Goal: Register for event/course: Register for event/course

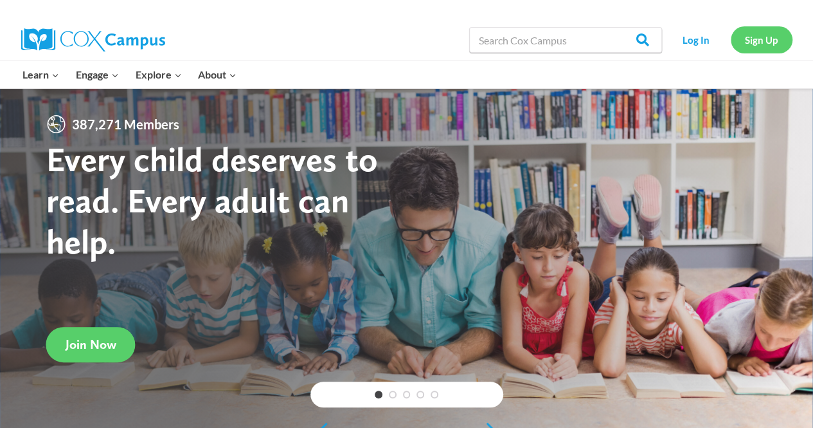
click at [768, 38] on link "Sign Up" at bounding box center [762, 39] width 62 height 26
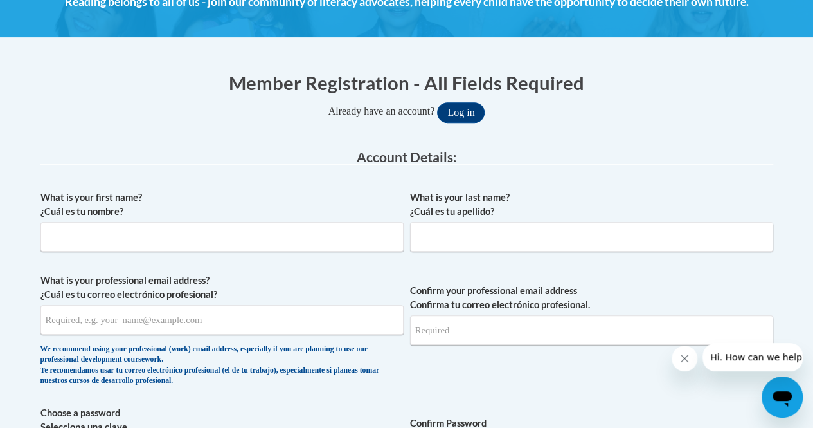
scroll to position [206, 0]
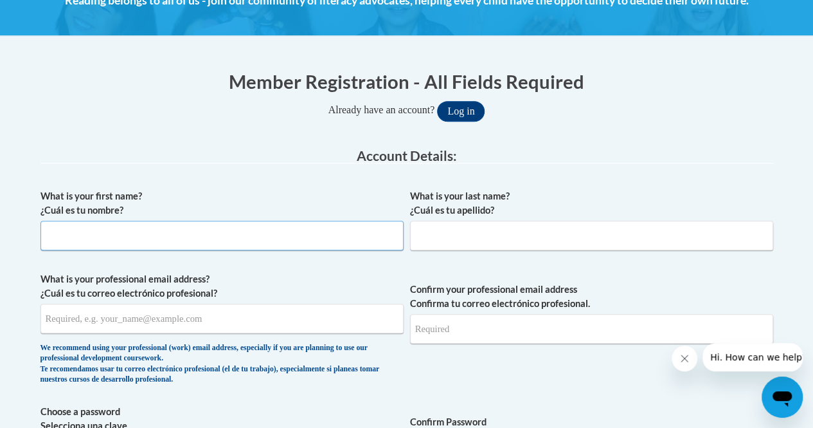
click at [237, 240] on input "What is your first name? ¿Cuál es tu nombre?" at bounding box center [222, 236] width 363 height 30
type input "Kaylen"
type input "Cathey"
type input "Kaylencathey@ymail.com"
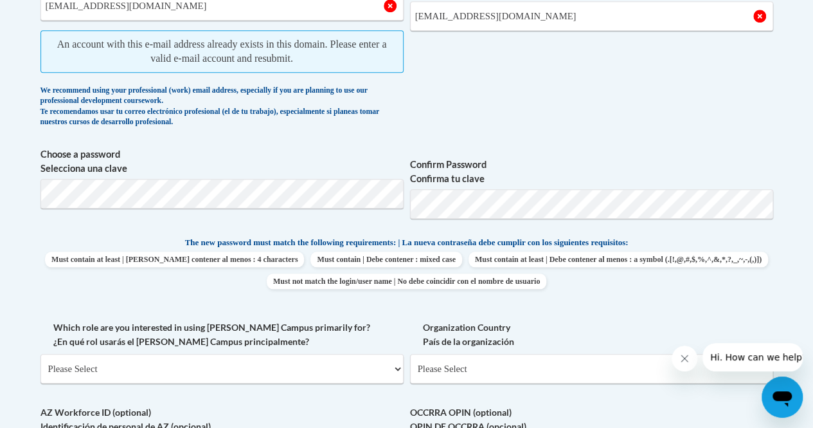
scroll to position [224, 0]
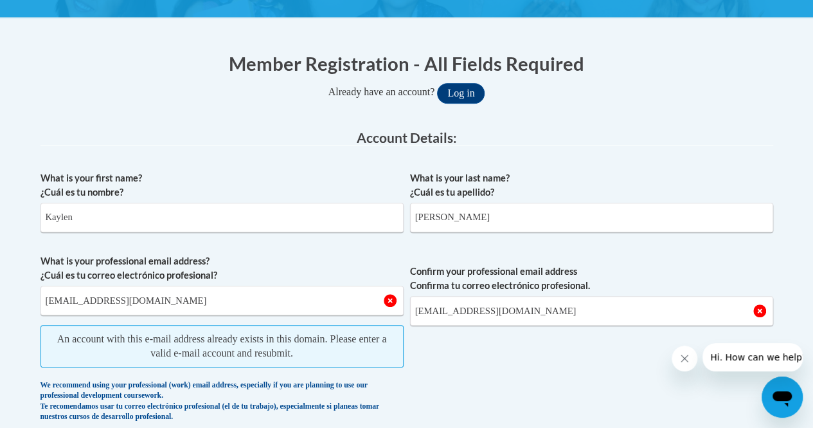
click at [467, 91] on button "Log in" at bounding box center [461, 93] width 48 height 21
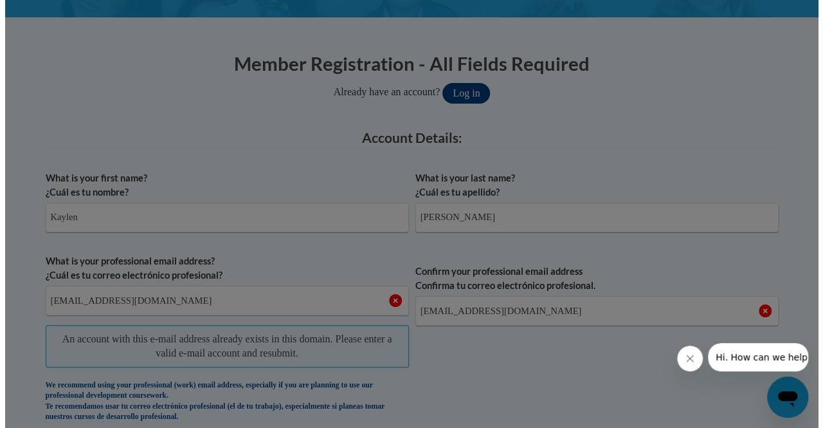
scroll to position [297, 0]
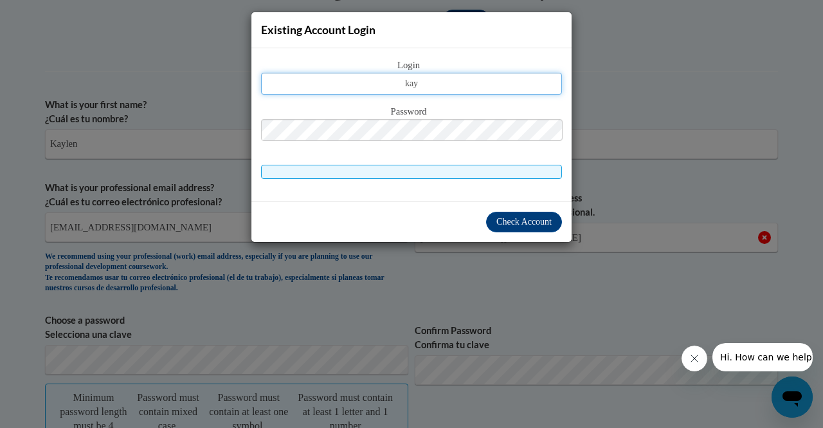
type input "Kaylencathey@ymail.com"
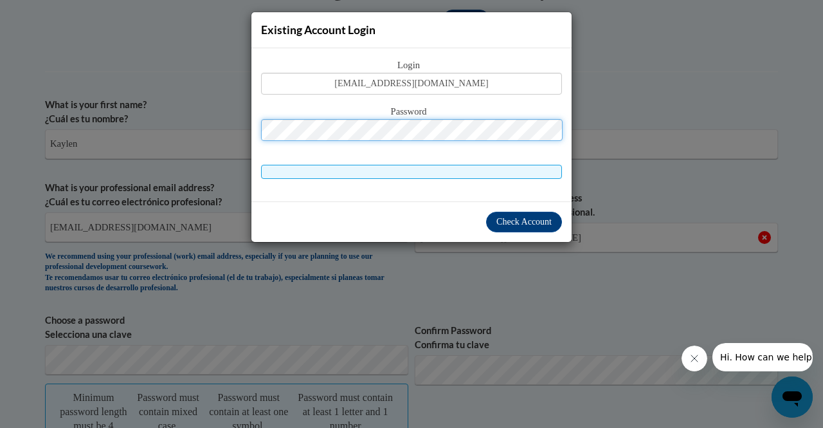
click at [442, 10] on button "Log in" at bounding box center [466, 20] width 48 height 21
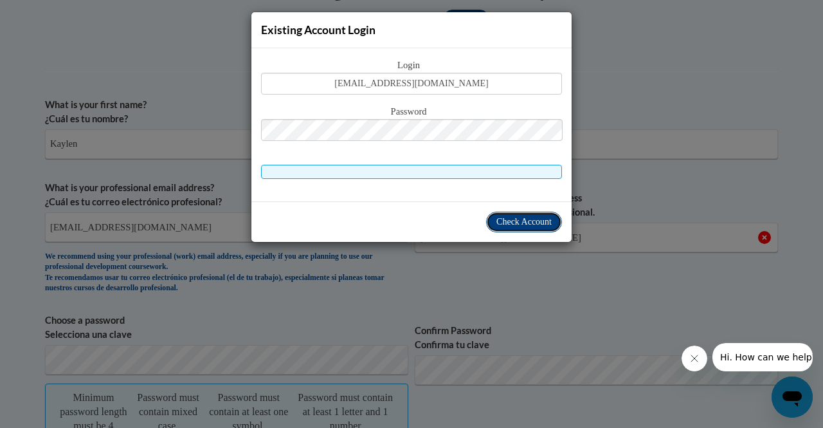
click at [519, 226] on span "Check Account" at bounding box center [523, 222] width 55 height 10
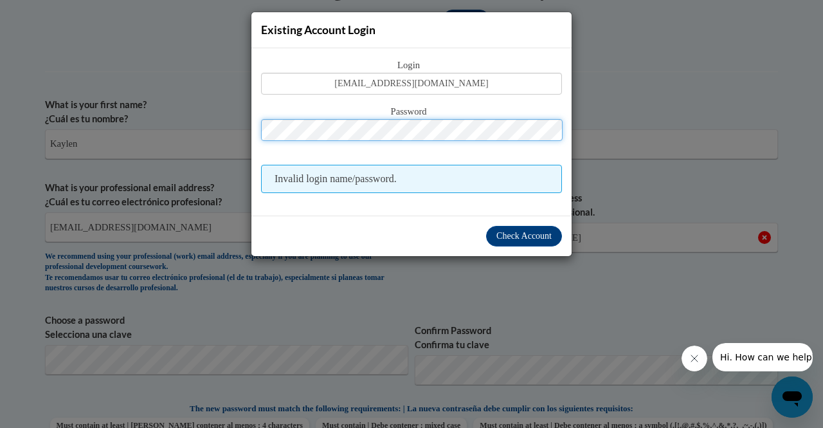
click at [442, 10] on button "Log in" at bounding box center [466, 20] width 48 height 21
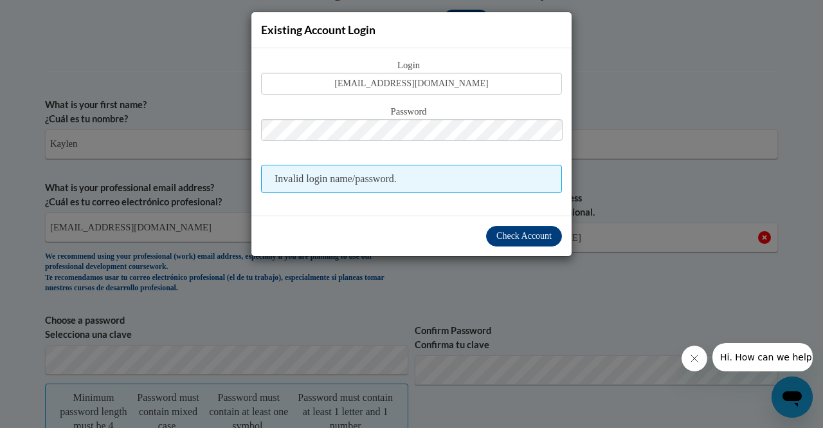
click at [652, 171] on div "Existing Account Login Login Kaylencathey@ymail.com Password Invalid login name…" at bounding box center [411, 214] width 823 height 428
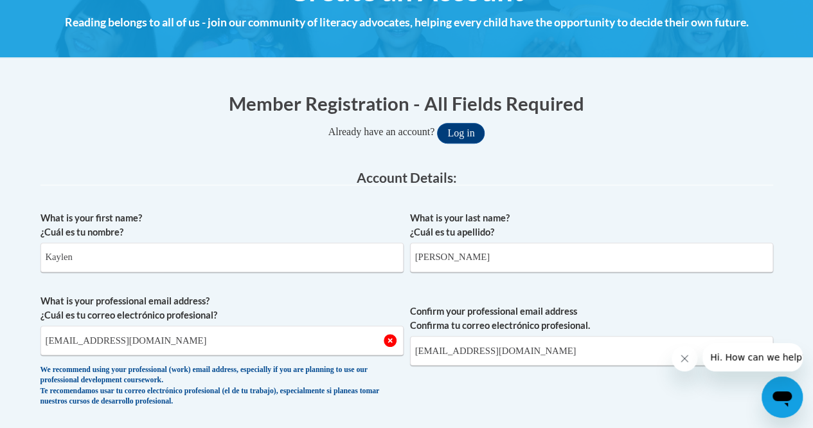
scroll to position [0, 0]
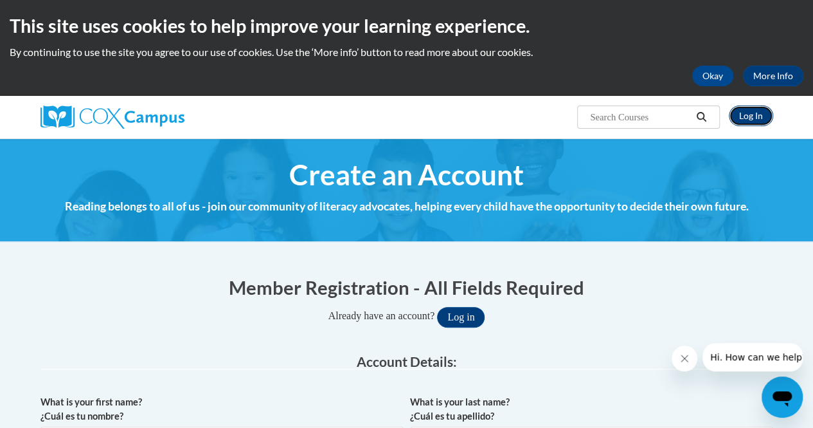
click at [736, 119] on link "Log In" at bounding box center [751, 115] width 44 height 21
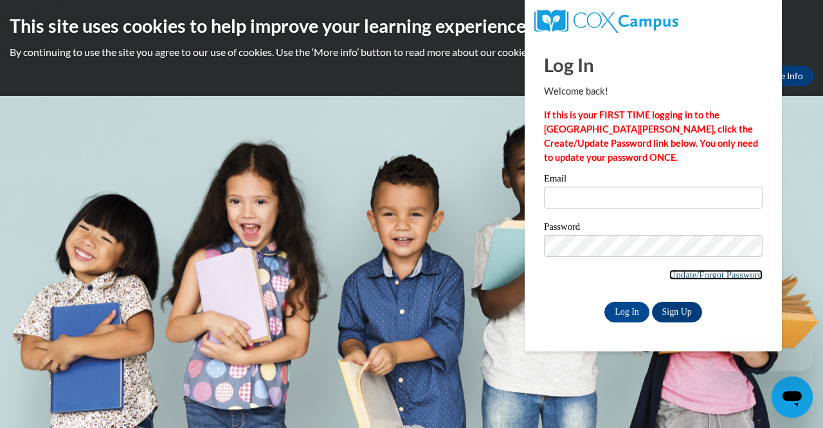
click at [720, 273] on link "Update/Forgot Password" at bounding box center [715, 274] width 93 height 10
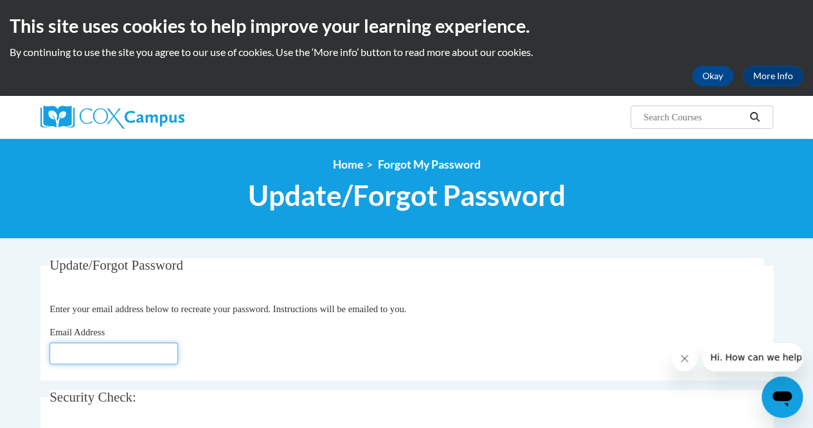
click at [174, 348] on input "Email Address" at bounding box center [114, 353] width 129 height 22
type input "Kaylencathey@ymail.com"
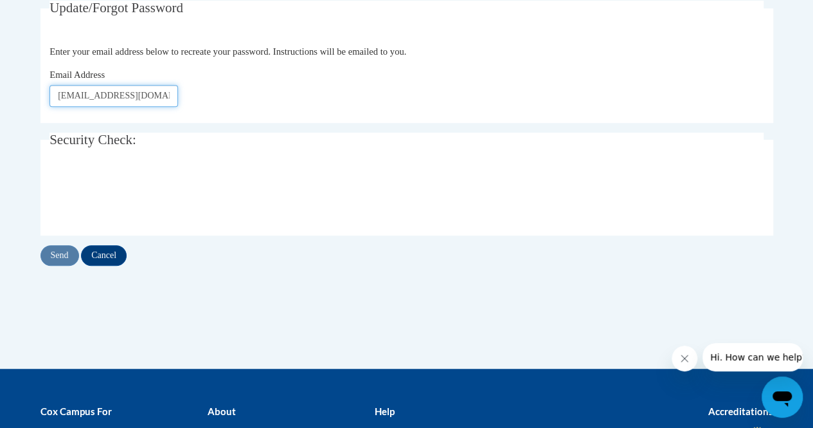
scroll to position [262, 0]
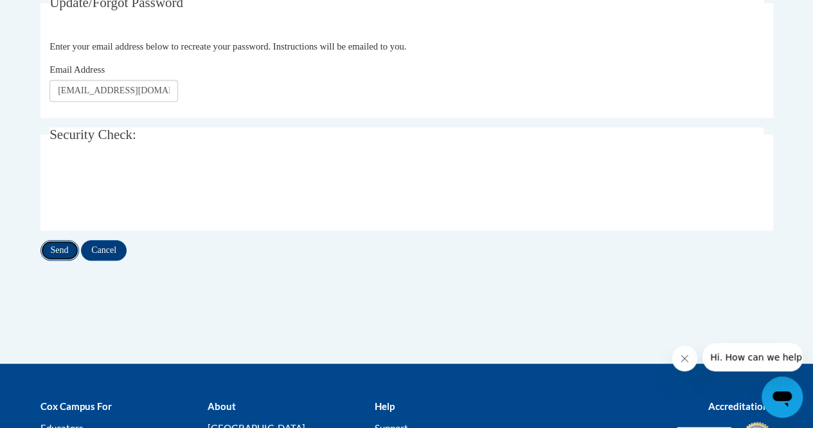
click at [58, 251] on input "Send" at bounding box center [60, 250] width 39 height 21
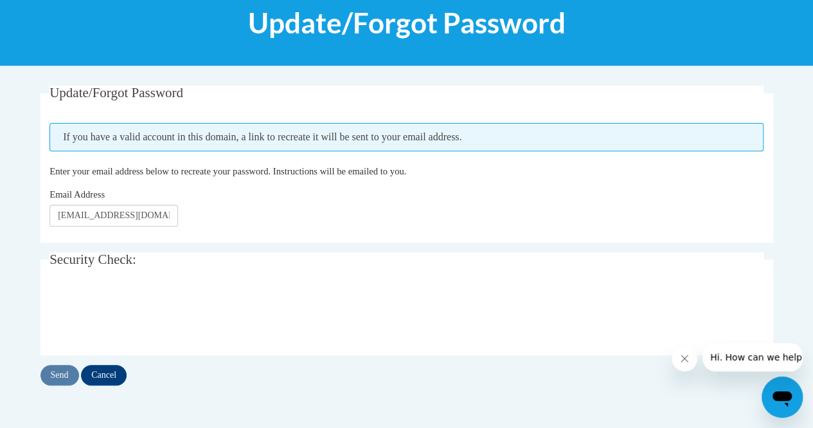
scroll to position [174, 0]
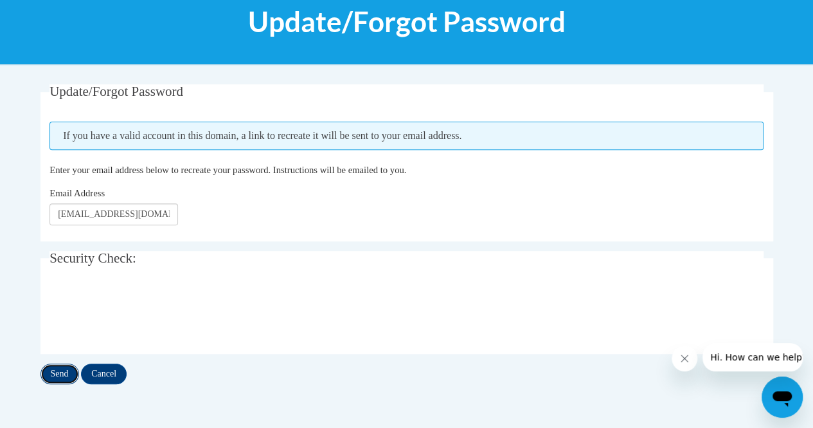
click at [57, 371] on input "Send" at bounding box center [60, 373] width 39 height 21
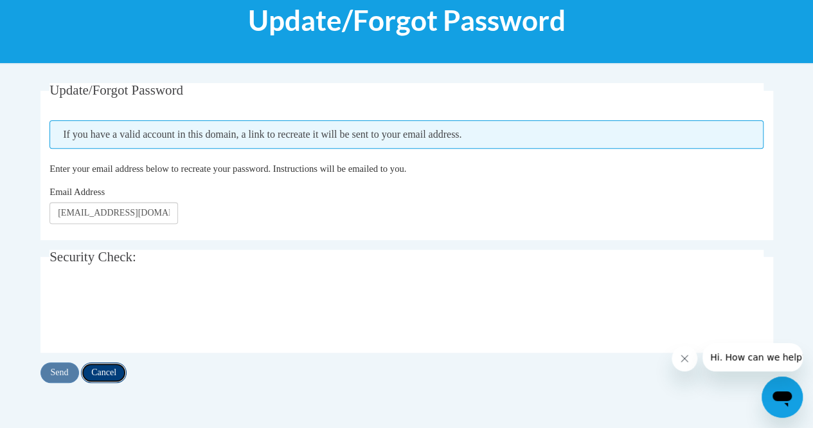
click at [112, 372] on input "Cancel" at bounding box center [104, 372] width 46 height 21
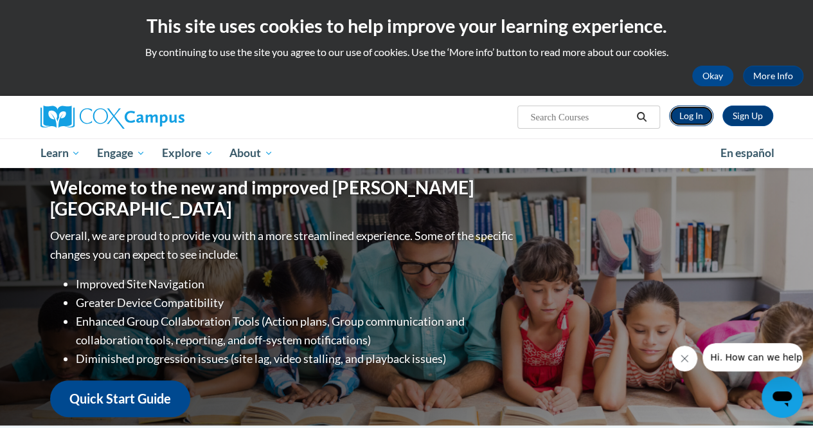
click at [703, 121] on link "Log In" at bounding box center [691, 115] width 44 height 21
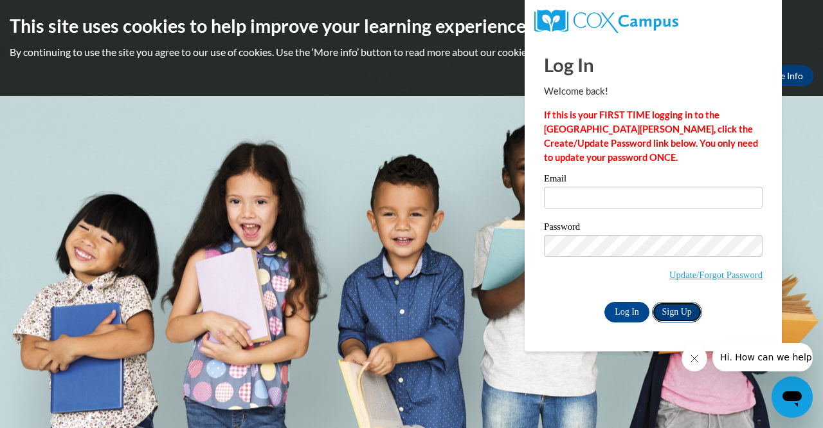
click at [667, 312] on link "Sign Up" at bounding box center [677, 312] width 50 height 21
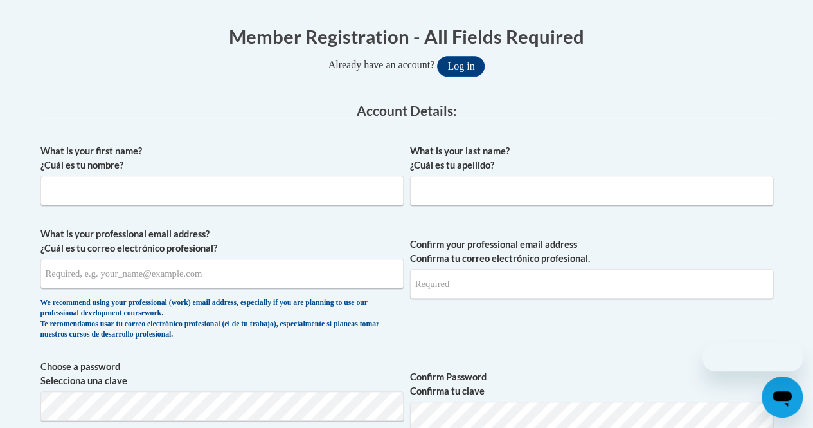
scroll to position [267, 0]
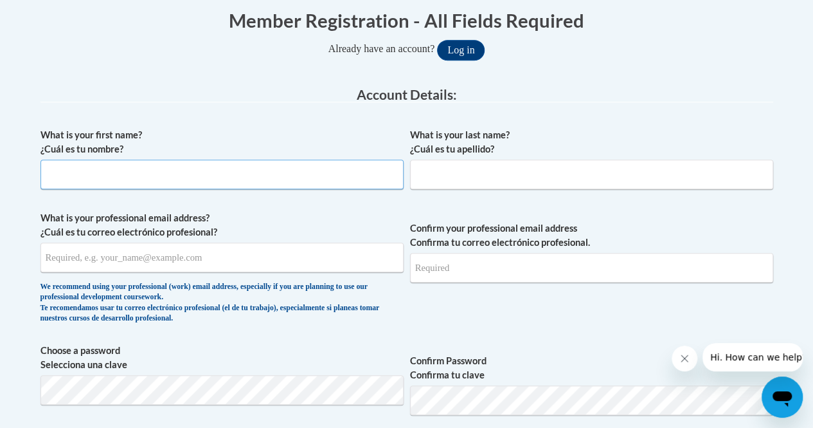
click at [241, 180] on input "What is your first name? ¿Cuál es tu nombre?" at bounding box center [222, 174] width 363 height 30
type input "Kaylen"
type input "[PERSON_NAME]"
type input "[EMAIL_ADDRESS][DOMAIN_NAME]"
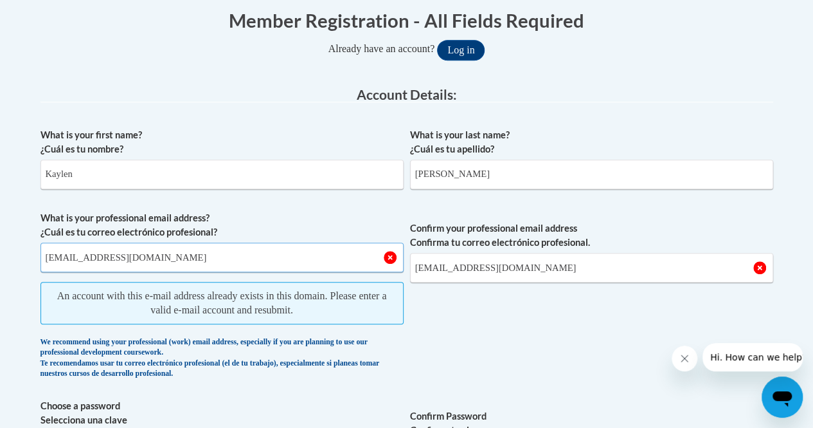
click at [160, 257] on input "[EMAIL_ADDRESS][DOMAIN_NAME]" at bounding box center [222, 257] width 363 height 30
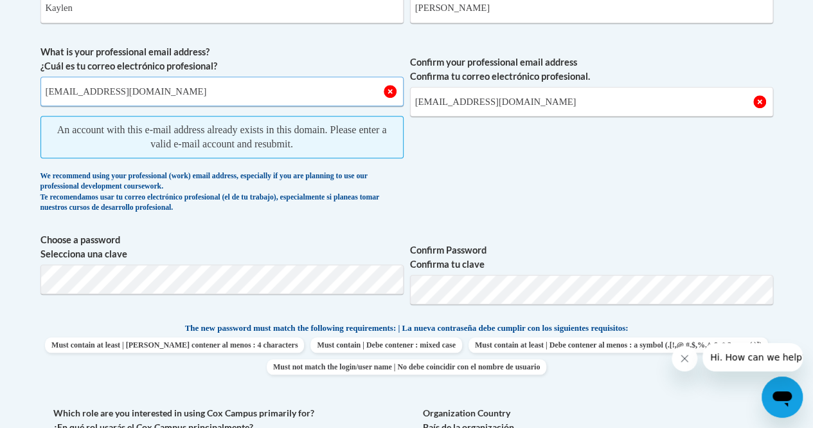
scroll to position [434, 0]
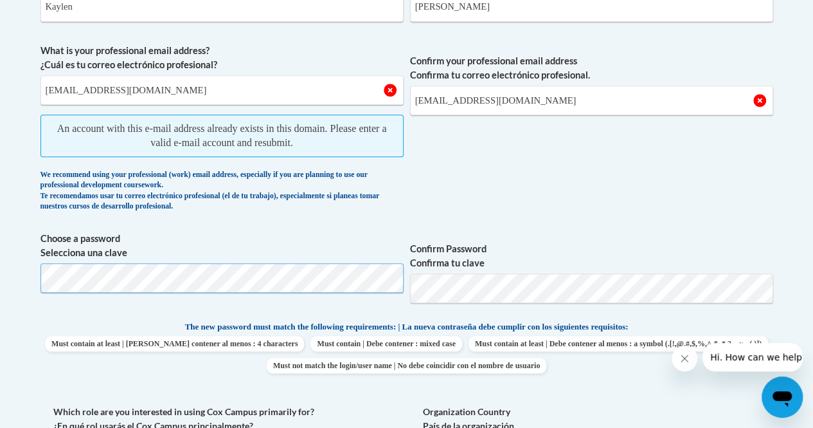
click at [0, 233] on body "This site uses cookies to help improve your learning experience. By continuing …" at bounding box center [406, 383] width 813 height 1635
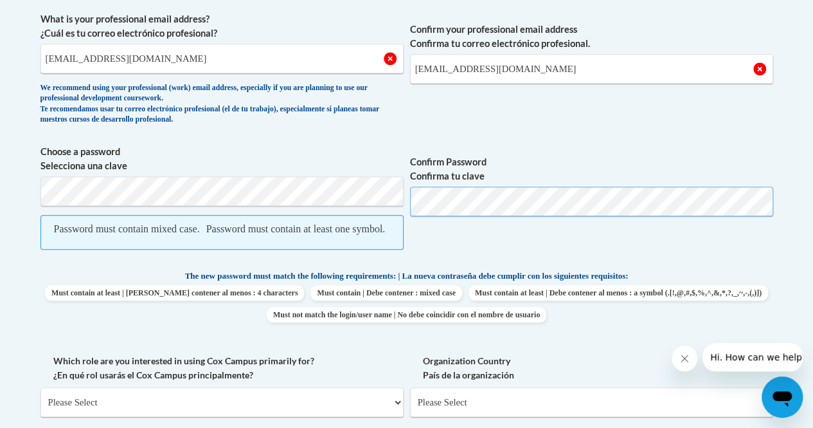
scroll to position [465, 0]
click at [192, 59] on input "Kaylencathey@ymail.com" at bounding box center [222, 59] width 363 height 30
type input "Kaylen19994@gmail"
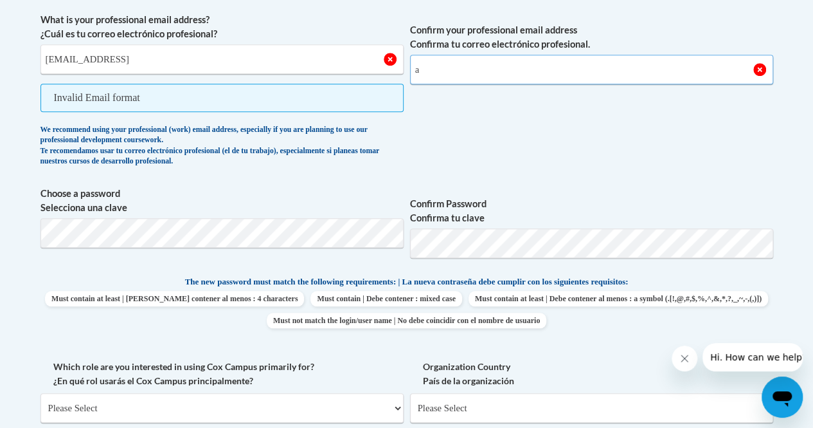
type input "a"
click at [194, 60] on input "Kaylen19994@gmail" at bounding box center [222, 59] width 363 height 30
type input "Kaylen19994@gmail.com"
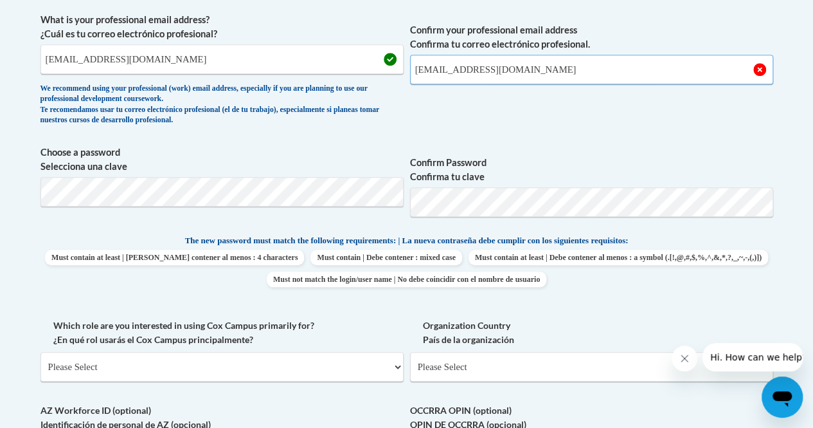
type input "kaylen19994@gmail.com"
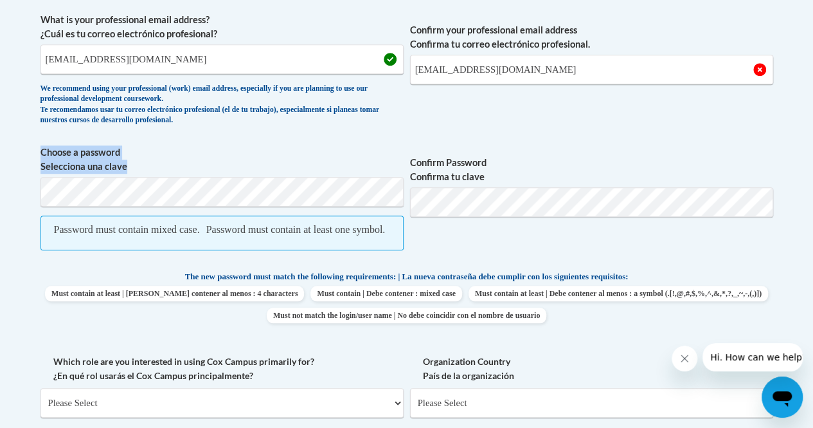
drag, startPoint x: 237, startPoint y: 168, endPoint x: 0, endPoint y: 146, distance: 237.7
click at [0, 146] on body "This site uses cookies to help improve your learning experience. By continuing …" at bounding box center [406, 343] width 813 height 1616
click at [0, 178] on body "This site uses cookies to help improve your learning experience. By continuing …" at bounding box center [406, 343] width 813 height 1616
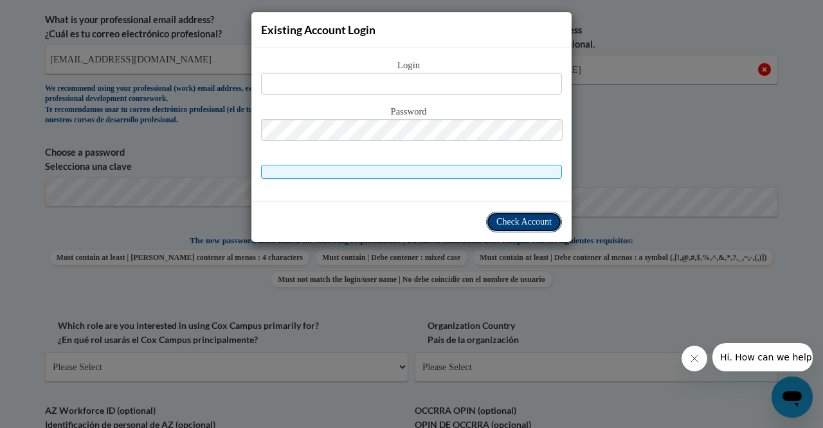
click at [532, 212] on button "Check Account" at bounding box center [524, 222] width 76 height 21
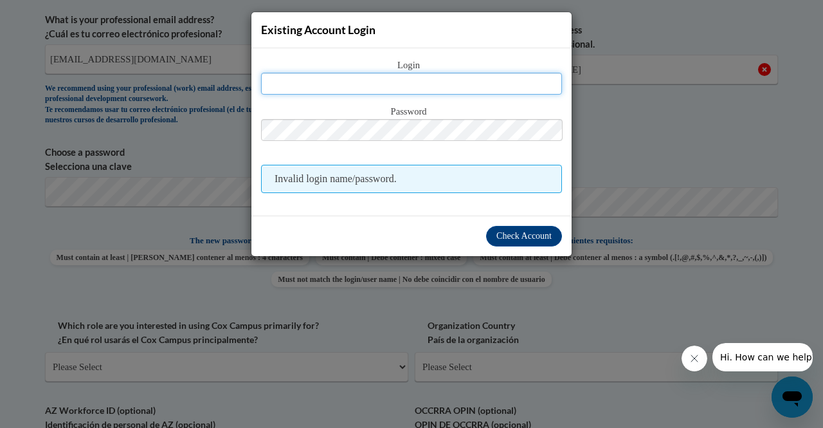
click at [460, 73] on input "text" at bounding box center [411, 84] width 301 height 22
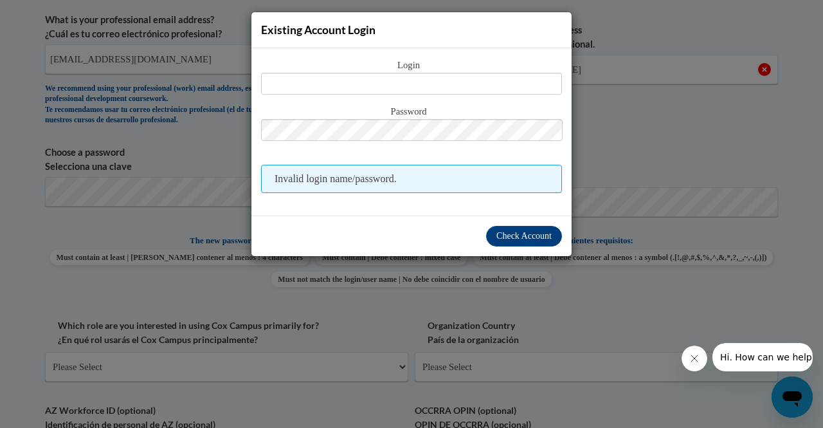
click at [229, 217] on div "Existing Account Login Login Password Invalid login name/password. Check Account" at bounding box center [411, 214] width 823 height 428
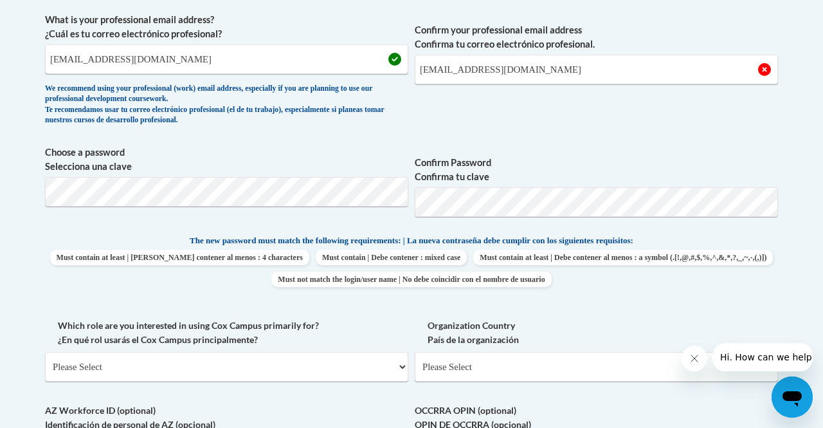
click at [229, 217] on form "Member Registration - All Fields Required Already have an account? Log in Prefe…" at bounding box center [411, 297] width 733 height 976
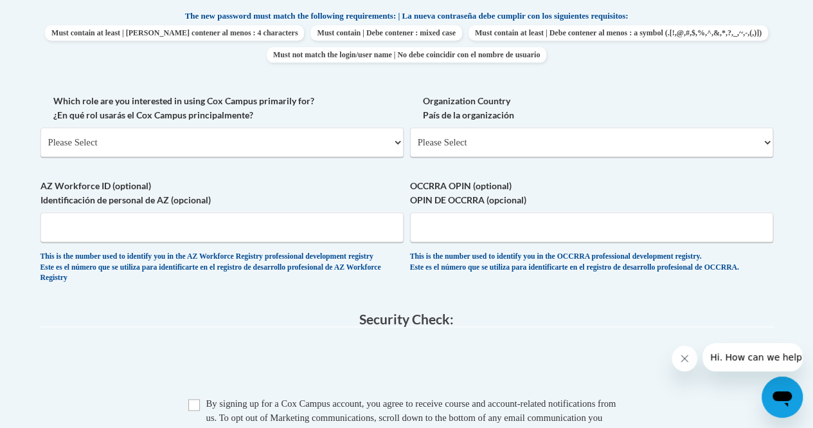
scroll to position [690, 0]
click at [251, 147] on select "Please Select College/University | Colegio/Universidad Community/Nonprofit Part…" at bounding box center [222, 142] width 363 height 30
select select "fbf2d438-af2f-41f8-98f1-81c410e29de3"
click at [41, 127] on select "Please Select College/University | Colegio/Universidad Community/Nonprofit Part…" at bounding box center [222, 142] width 363 height 30
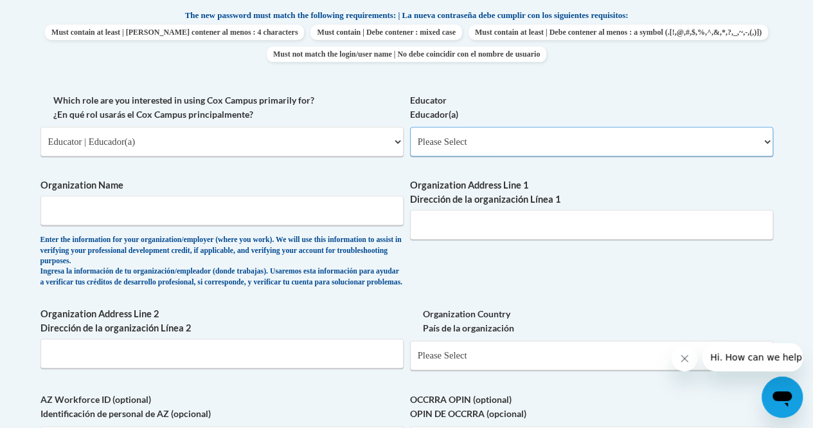
click at [443, 141] on select "Please Select Early Learning/Daycare Teacher/Family Home Care Provider | Maestr…" at bounding box center [591, 142] width 363 height 30
select select "8e40623d-54d0-45cd-9f92-5df65cd3f8cf"
click at [410, 127] on select "Please Select Early Learning/Daycare Teacher/Family Home Care Provider | Maestr…" at bounding box center [591, 142] width 363 height 30
click at [324, 208] on input "Organization Name" at bounding box center [222, 210] width 363 height 30
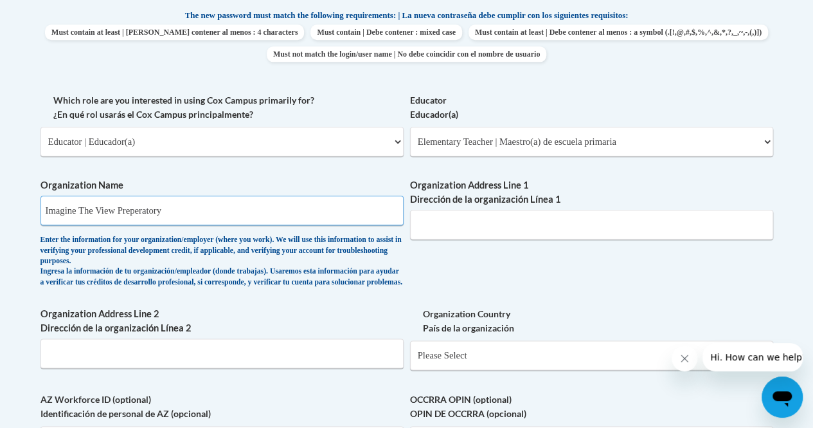
type input "Imagine The View Preperatory"
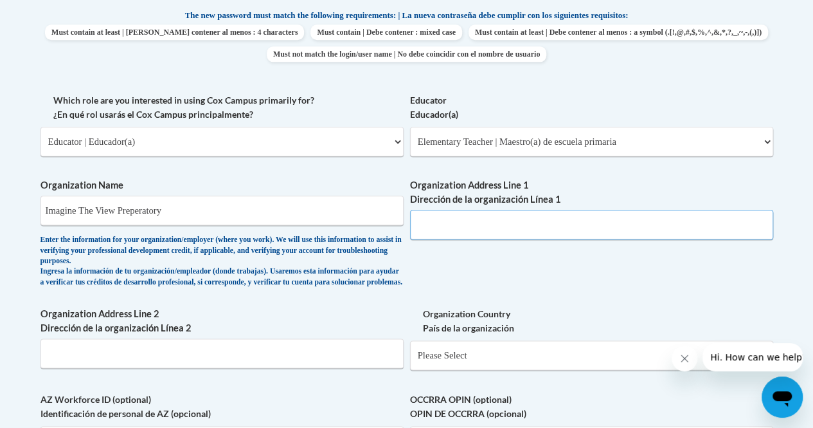
click at [518, 227] on input "Organization Address Line 1 Dirección de la organización Línea 1" at bounding box center [591, 225] width 363 height 30
type input "560 Jake Trail"
click at [493, 233] on input "560 Jake Trail" at bounding box center [591, 225] width 363 height 30
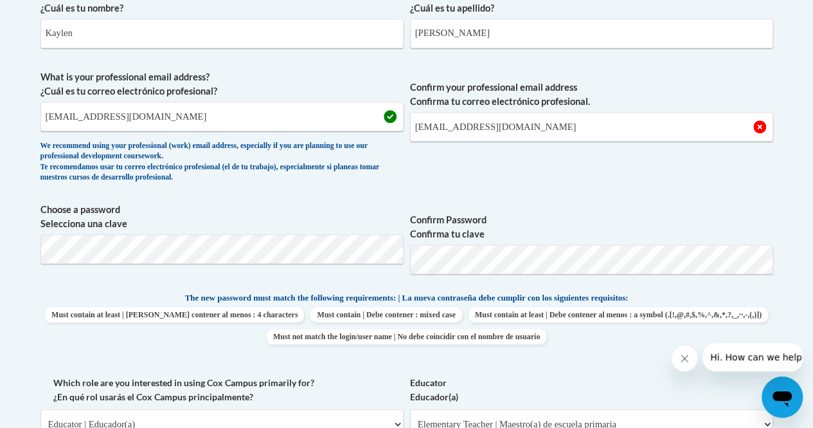
scroll to position [0, 0]
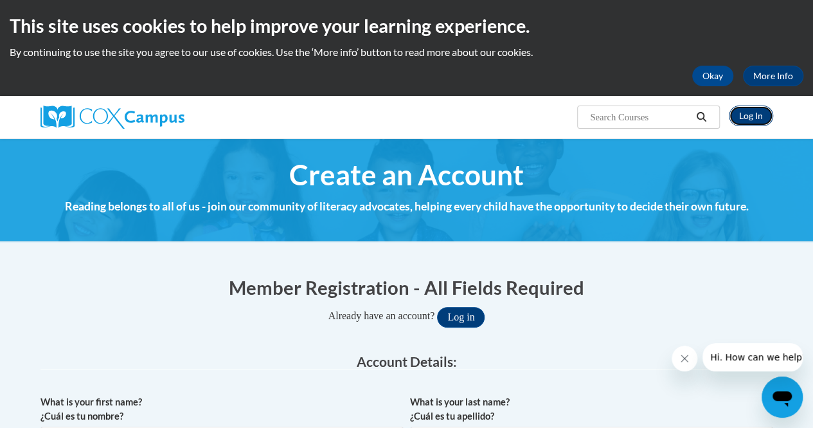
click at [745, 120] on link "Log In" at bounding box center [751, 115] width 44 height 21
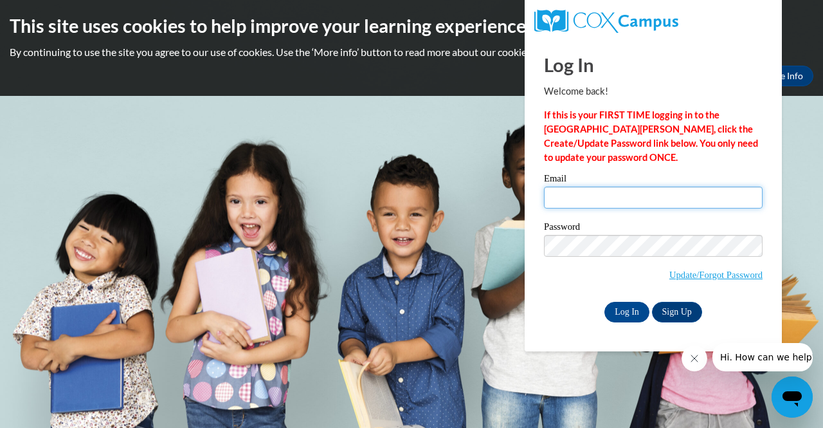
click at [610, 192] on input "Email" at bounding box center [653, 197] width 219 height 22
type input "[EMAIL_ADDRESS][DOMAIN_NAME]"
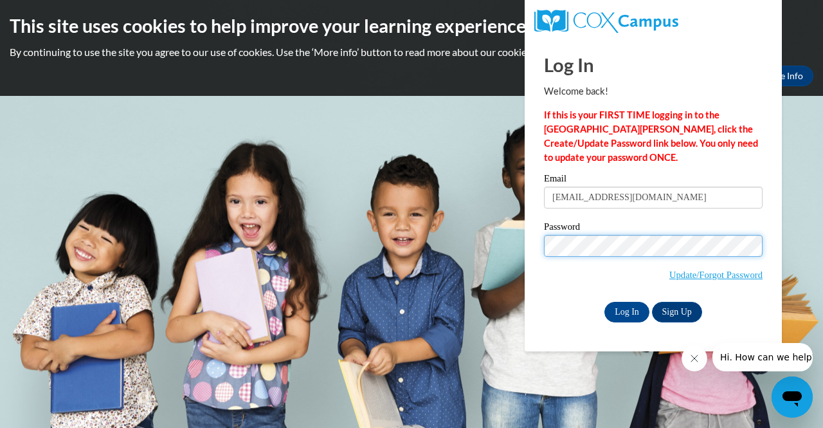
click at [604, 302] on input "Log In" at bounding box center [626, 312] width 45 height 21
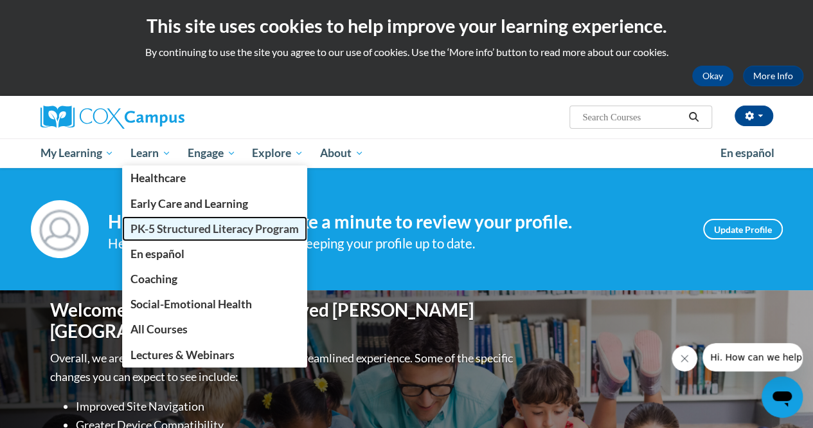
click at [212, 226] on span "PK-5 Structured Literacy Program" at bounding box center [215, 229] width 168 height 14
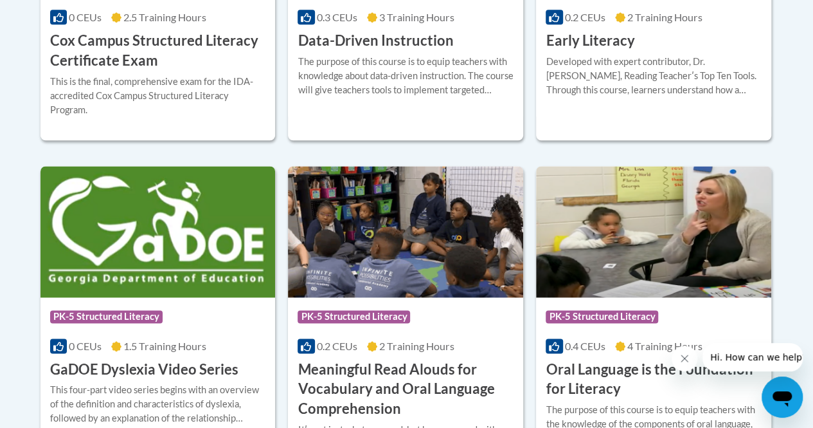
scroll to position [752, 0]
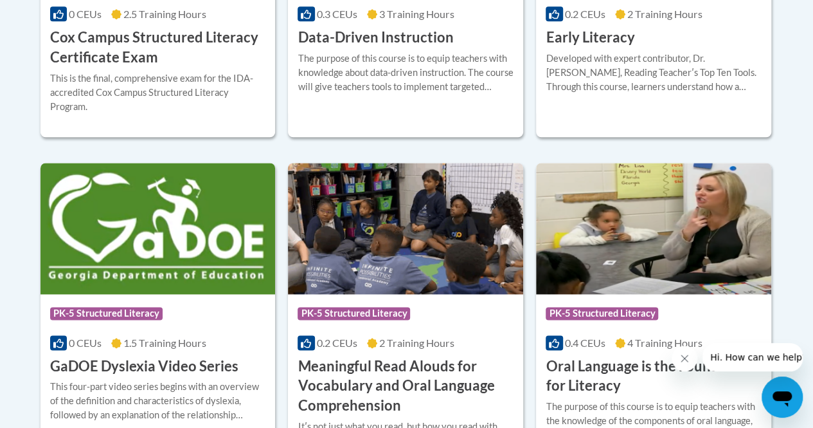
click at [772, 296] on div "Course Category: PK-5 Structured Literacy 0.4 CEUs 4 Training Hours COURSE Oral…" at bounding box center [653, 345] width 235 height 102
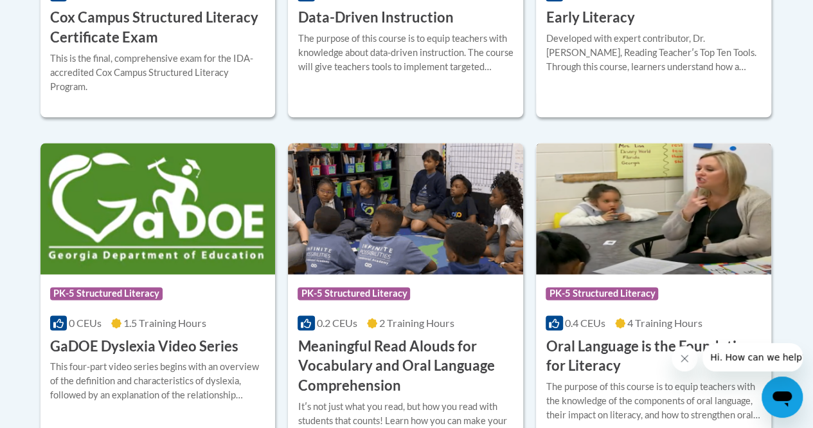
scroll to position [814, 0]
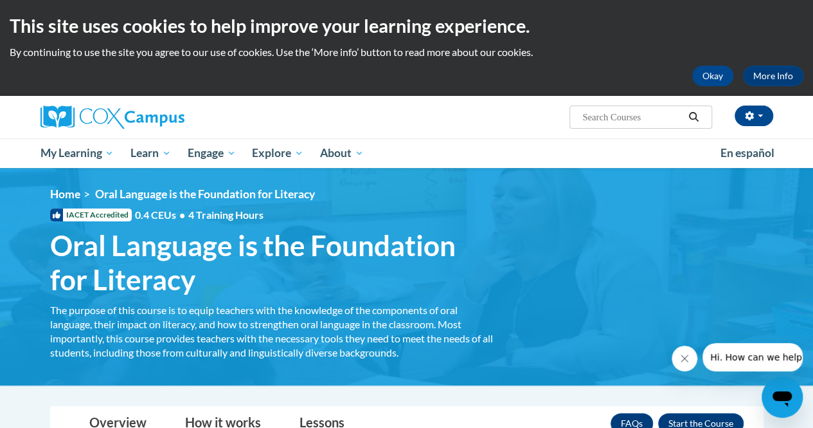
click at [634, 116] on input "Search..." at bounding box center [632, 116] width 103 height 15
type input "e"
type input "reading"
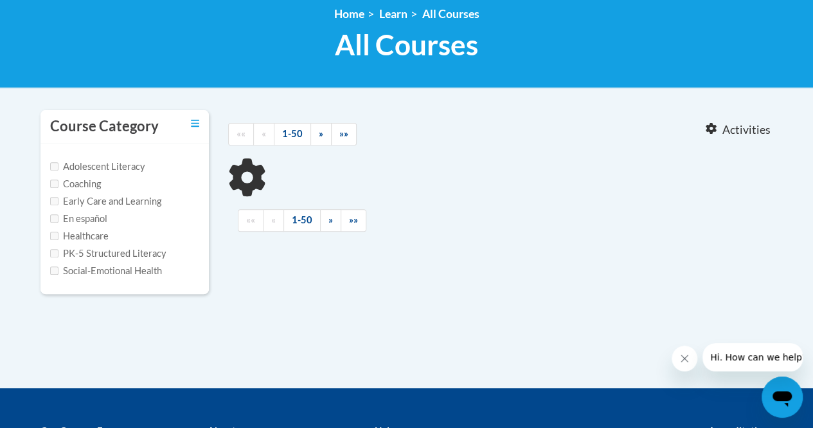
scroll to position [188, 0]
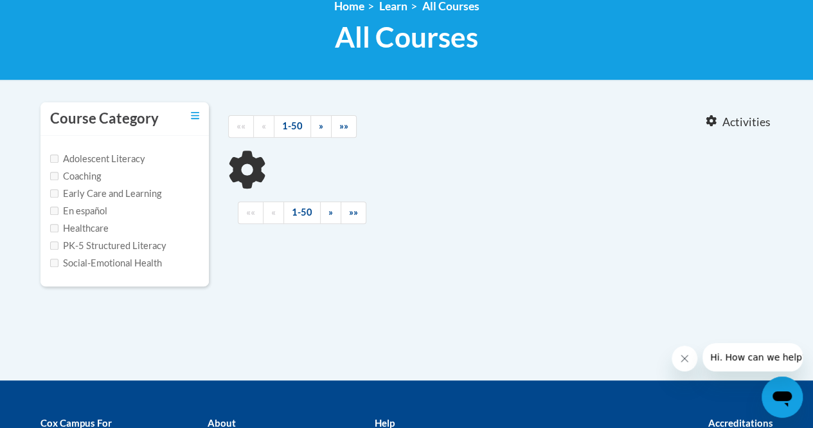
type input "reading"
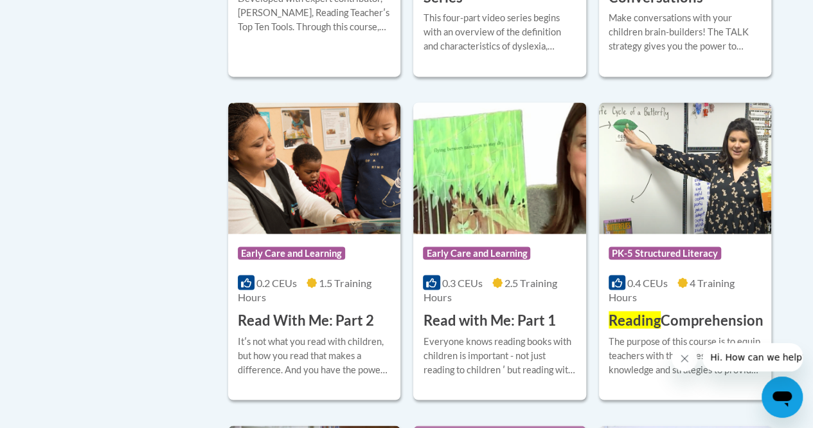
scroll to position [991, 0]
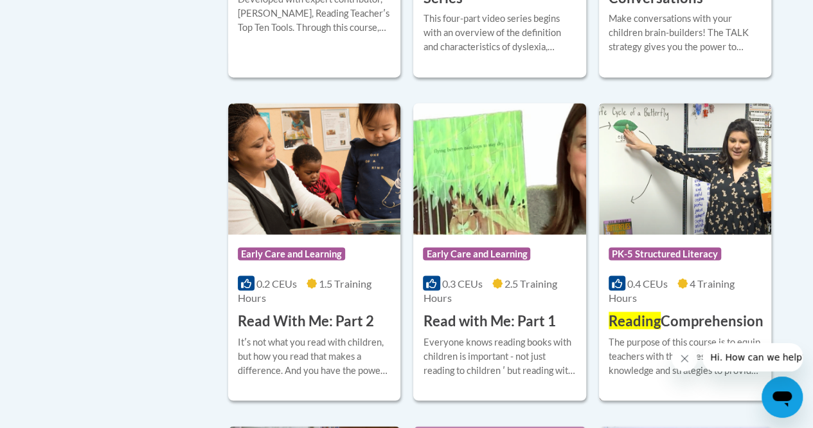
click at [662, 179] on img at bounding box center [685, 168] width 172 height 131
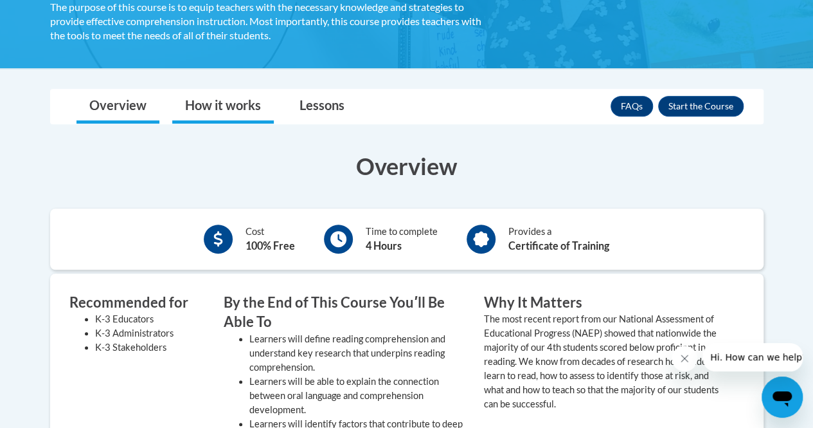
scroll to position [262, 0]
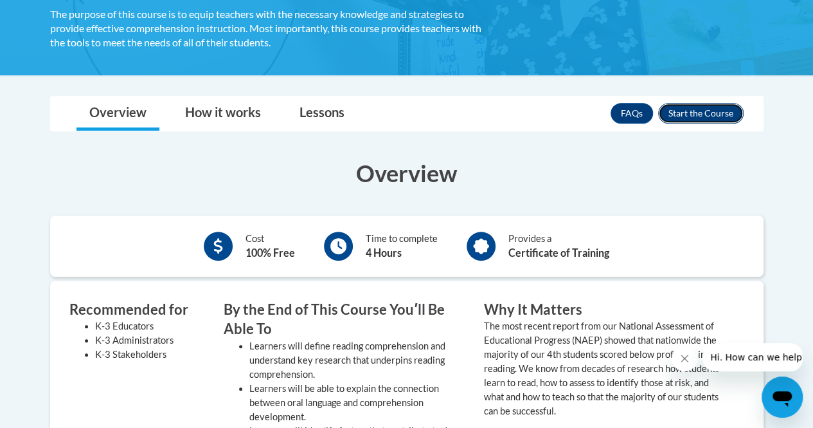
click at [705, 111] on button "Enroll" at bounding box center [701, 113] width 86 height 21
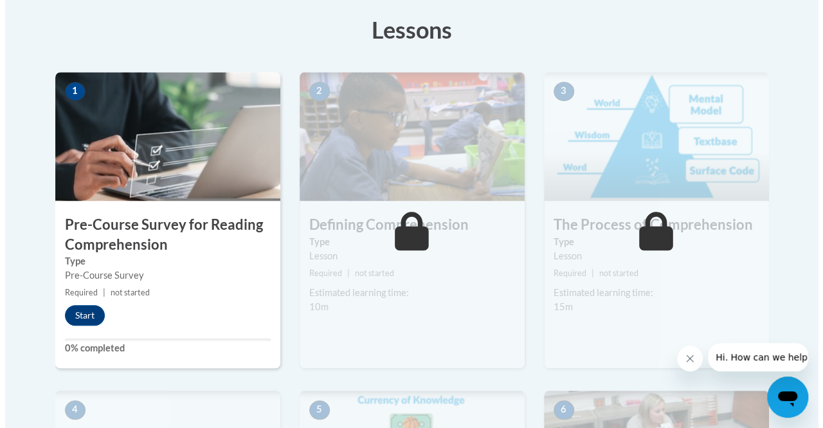
scroll to position [354, 0]
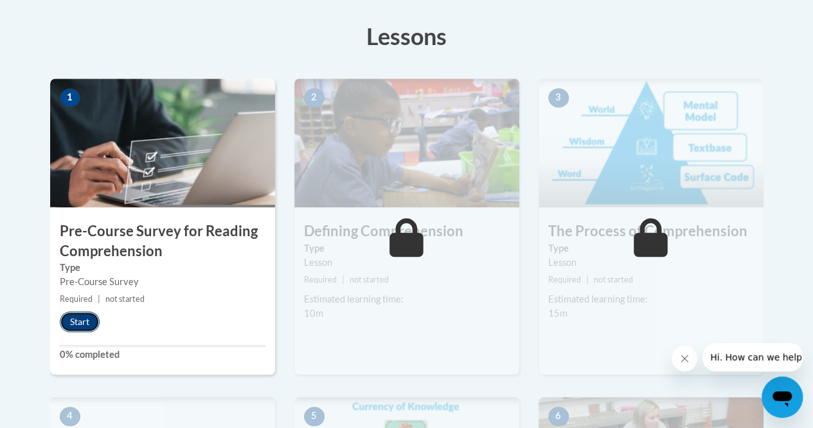
click at [84, 321] on button "Start" at bounding box center [80, 321] width 40 height 21
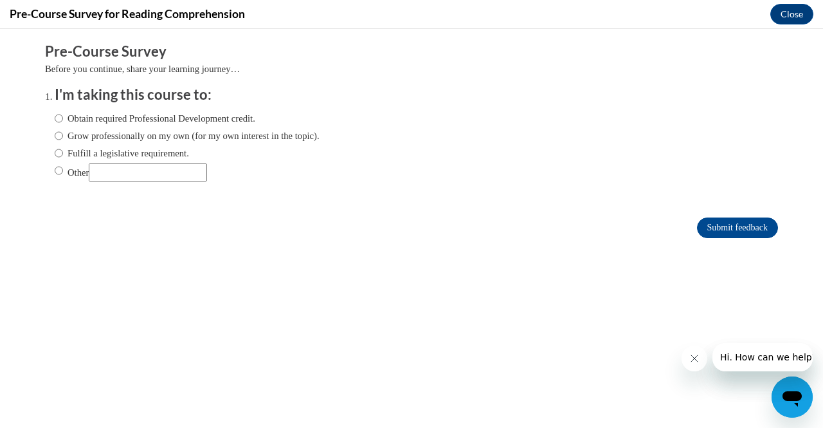
scroll to position [0, 0]
click at [114, 137] on label "Grow professionally on my own (for my own interest in the topic)." at bounding box center [187, 136] width 265 height 14
click at [63, 137] on input "Grow professionally on my own (for my own interest in the topic)." at bounding box center [59, 136] width 8 height 14
radio input "true"
click at [743, 228] on input "Submit feedback" at bounding box center [737, 227] width 81 height 21
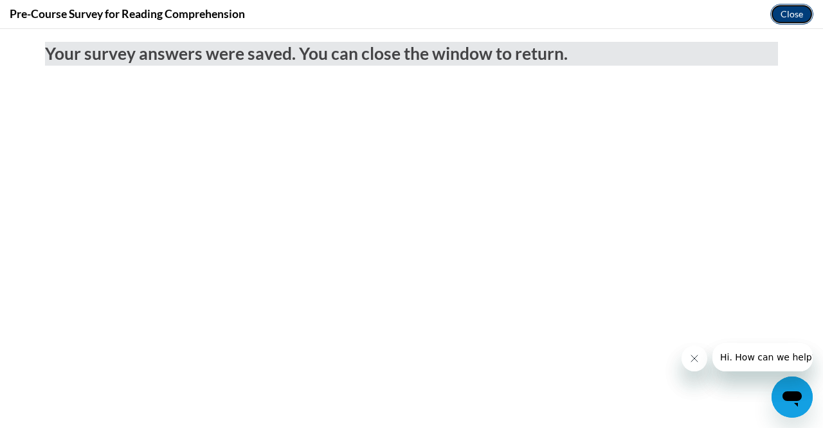
click at [795, 19] on button "Close" at bounding box center [791, 14] width 43 height 21
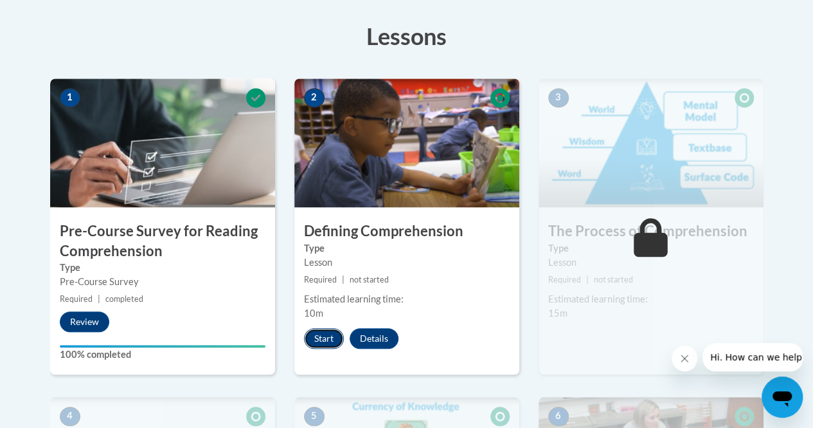
click at [315, 336] on button "Start" at bounding box center [324, 338] width 40 height 21
